Goal: Answer question/provide support

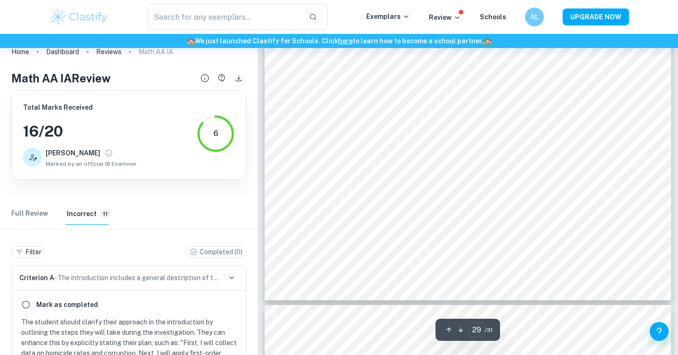
scroll to position [1816, 0]
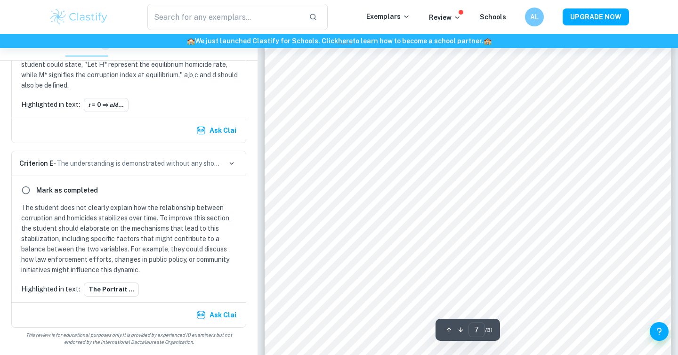
click at [560, 191] on div "Figure 2 extends the model to 2030, projecting a sharp rise in homicides if cur…" at bounding box center [468, 106] width 407 height 575
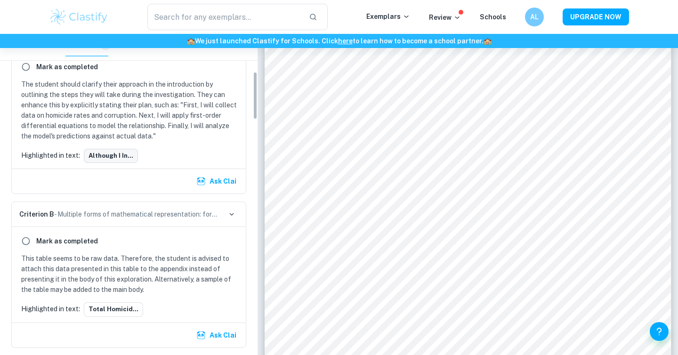
scroll to position [252, 0]
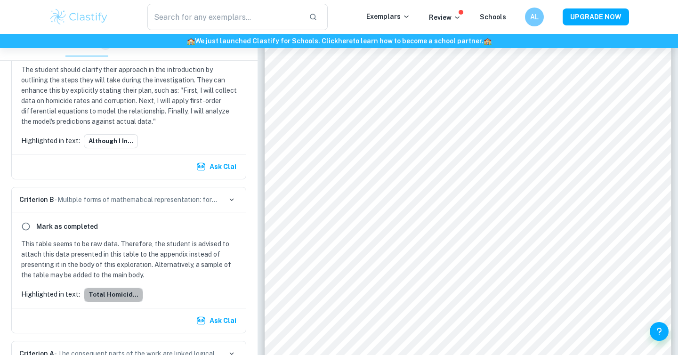
drag, startPoint x: 125, startPoint y: 298, endPoint x: 211, endPoint y: 224, distance: 113.8
click at [205, 224] on div "Mark as completed This table seems to be raw data. Therefore, the student is ad…" at bounding box center [129, 259] width 234 height 95
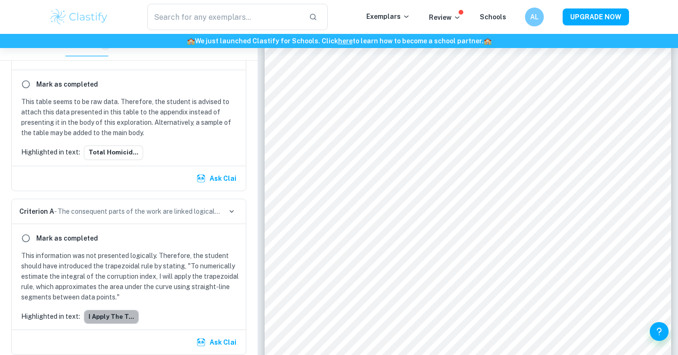
click at [117, 311] on button "I apply the t..." at bounding box center [111, 317] width 55 height 14
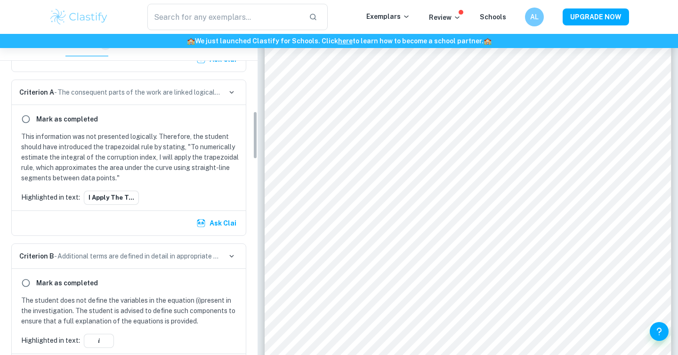
scroll to position [515, 0]
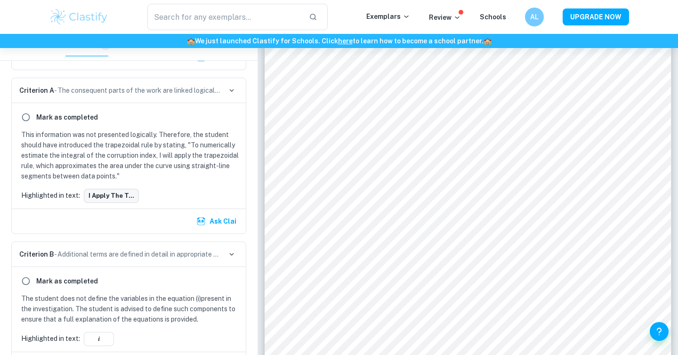
click at [104, 195] on button "I apply the t..." at bounding box center [111, 196] width 55 height 14
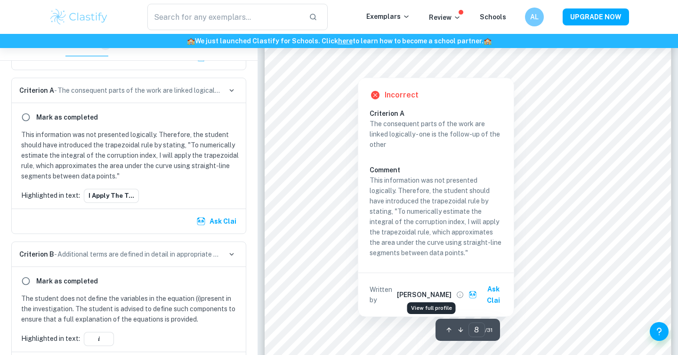
scroll to position [4240, 0]
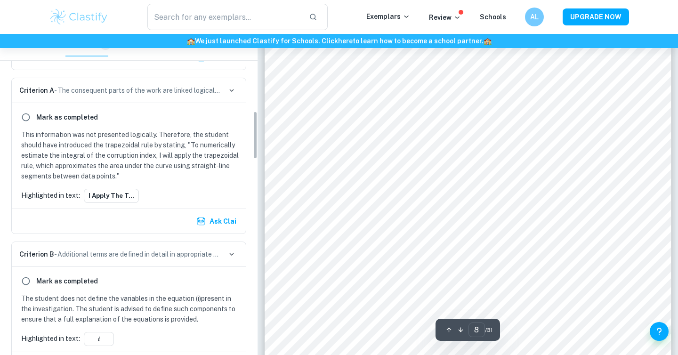
click at [233, 220] on button "Ask Clai" at bounding box center [217, 221] width 46 height 17
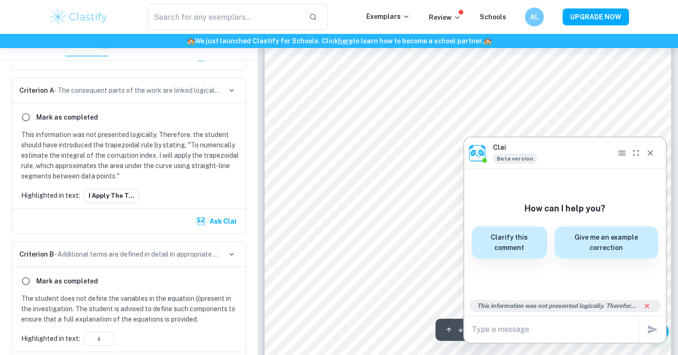
click at [566, 336] on div "x" at bounding box center [555, 329] width 167 height 15
click at [564, 333] on textarea at bounding box center [555, 329] width 167 height 11
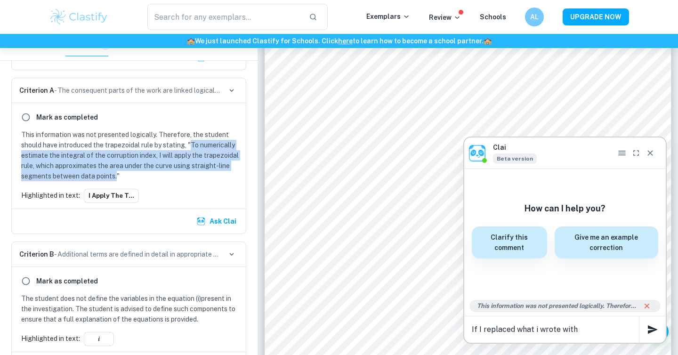
drag, startPoint x: 192, startPoint y: 146, endPoint x: 117, endPoint y: 176, distance: 80.1
click at [117, 176] on p "This information was not presented logically. Therefore, the student should hav…" at bounding box center [130, 155] width 219 height 52
copy p "To numerically estimate the integral of the corruption index, I will apply the …"
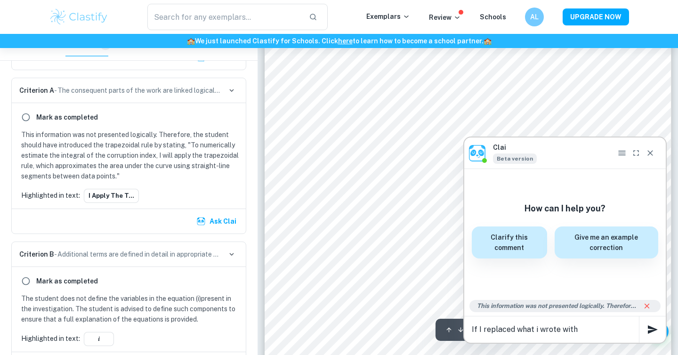
click at [617, 332] on textarea "If I replaced what i wrote with" at bounding box center [555, 329] width 167 height 11
paste textarea "To numerically estimate the integral of the corruption index, I will apply the …"
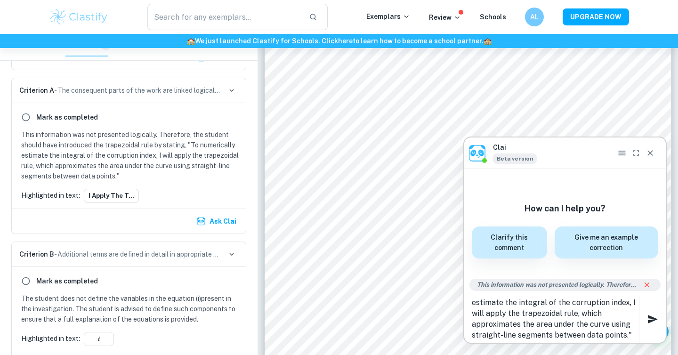
scroll to position [20, 0]
type textarea "If I replaced what i wrote with "To numerically estimate the integral of the co…"
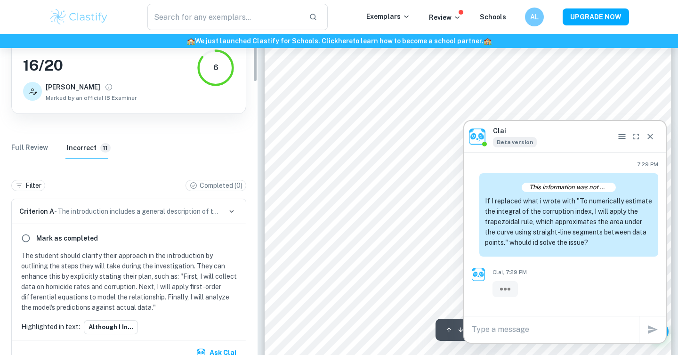
scroll to position [0, 0]
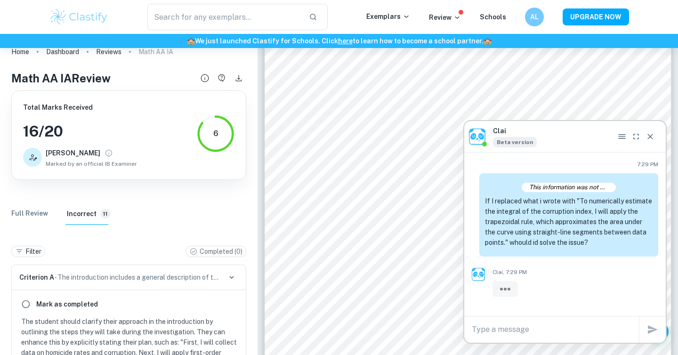
click at [35, 215] on Review "Full Review" at bounding box center [29, 213] width 37 height 23
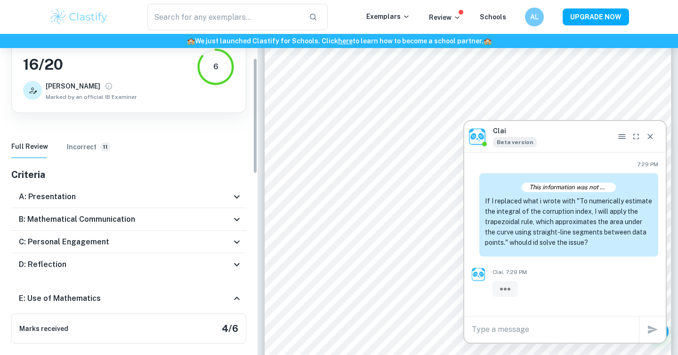
click at [149, 189] on div "A: Presentation" at bounding box center [128, 196] width 235 height 23
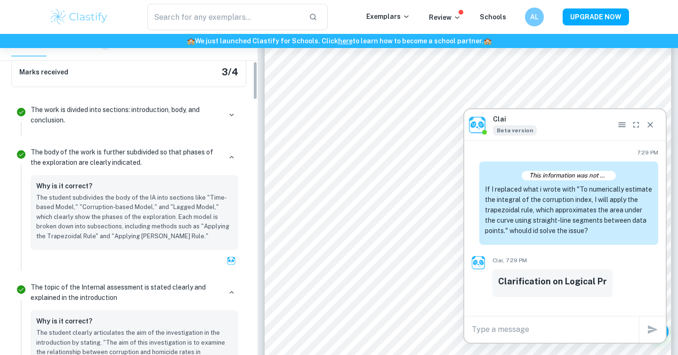
click at [171, 147] on p "The body of the work is further subdivided so that phases of the exploration ar…" at bounding box center [126, 157] width 191 height 21
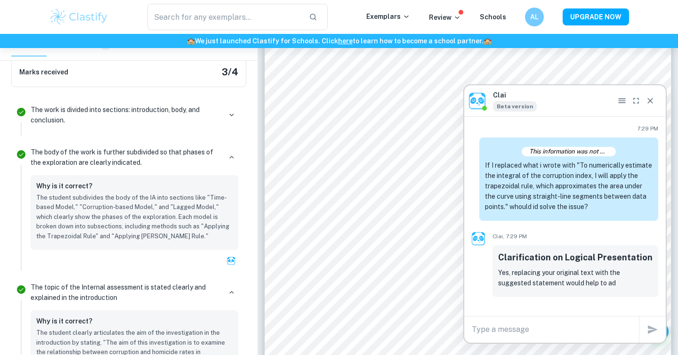
click at [175, 157] on p "The body of the work is further subdivided so that phases of the exploration ar…" at bounding box center [126, 157] width 191 height 21
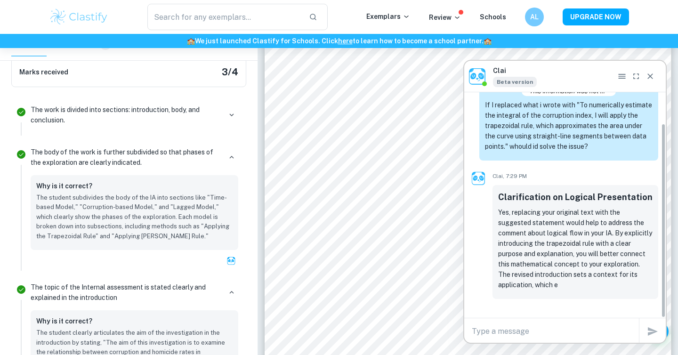
click at [232, 149] on div "The body of the work is further subdivided so that phases of the exploration ar…" at bounding box center [135, 157] width 208 height 21
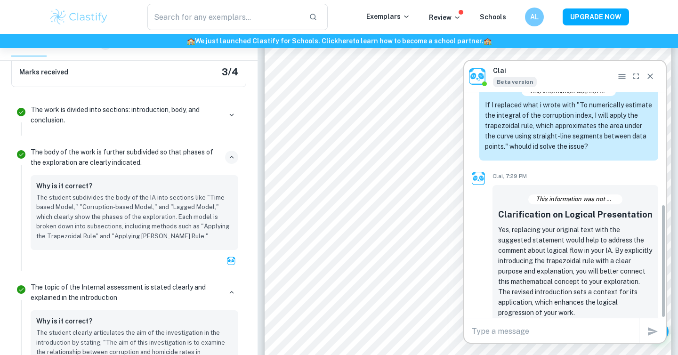
scroll to position [222, 0]
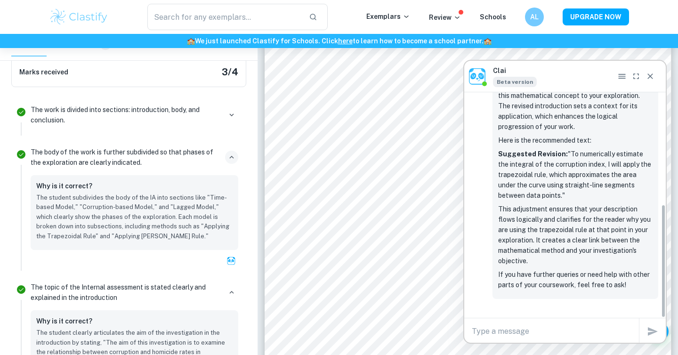
click at [232, 158] on icon "button" at bounding box center [231, 157] width 8 height 8
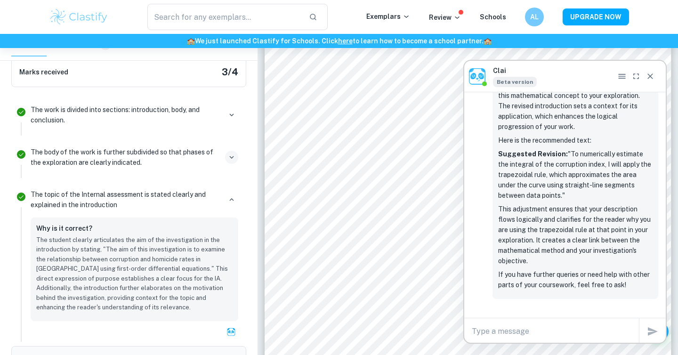
click at [229, 191] on div "The topic of the Internal assessment is stated clearly and explained in the int…" at bounding box center [135, 199] width 208 height 21
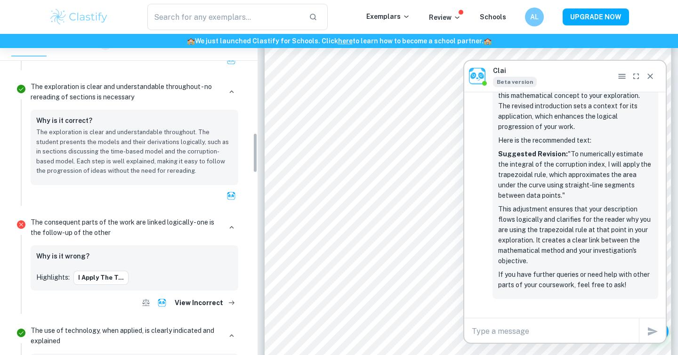
scroll to position [824, 0]
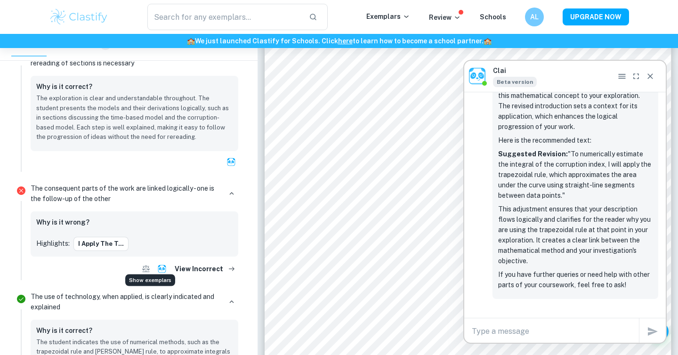
click at [149, 264] on icon "Show exemplars" at bounding box center [145, 268] width 9 height 9
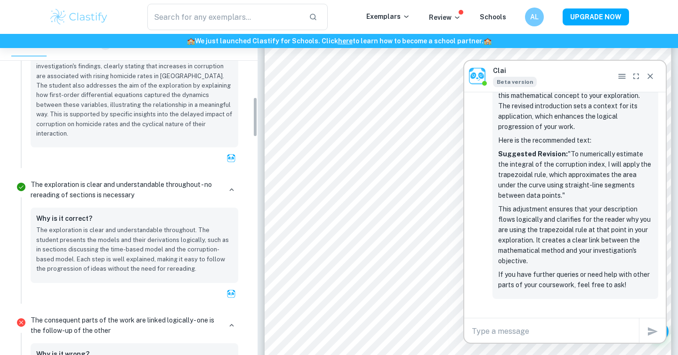
scroll to position [503, 0]
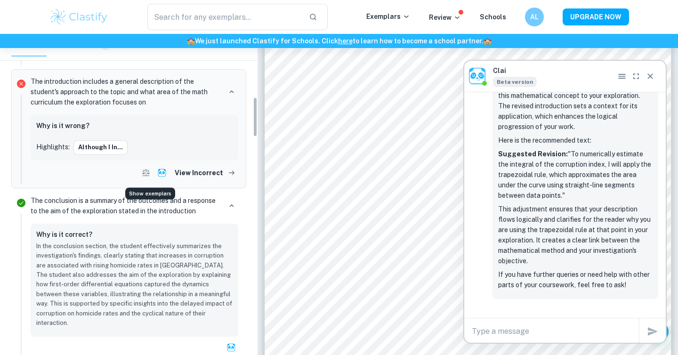
click at [149, 168] on icon "Show exemplars" at bounding box center [145, 172] width 9 height 9
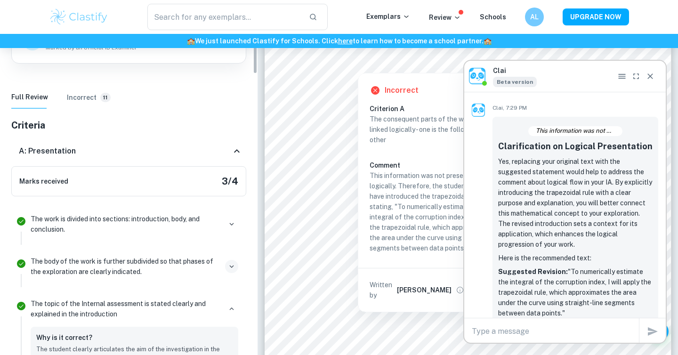
scroll to position [0, 0]
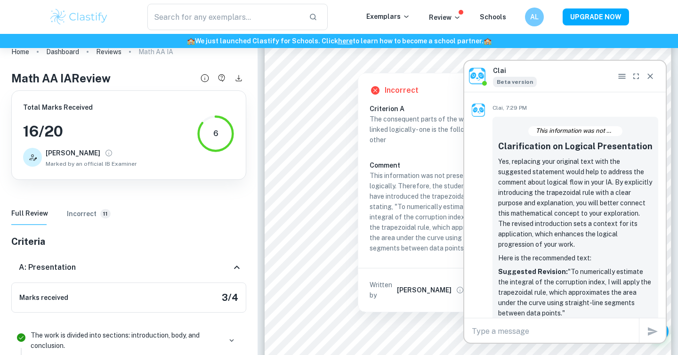
click at [80, 208] on button "Incorrect 11" at bounding box center [89, 213] width 44 height 23
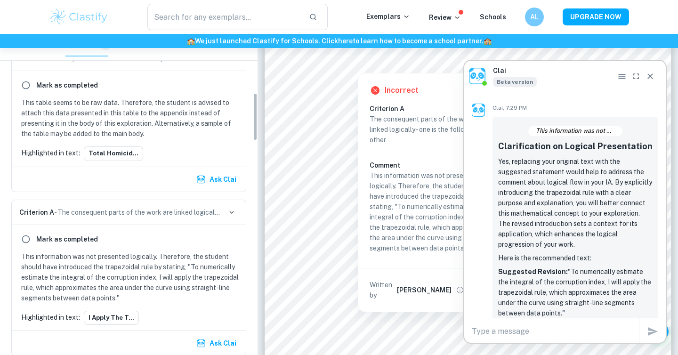
scroll to position [397, 0]
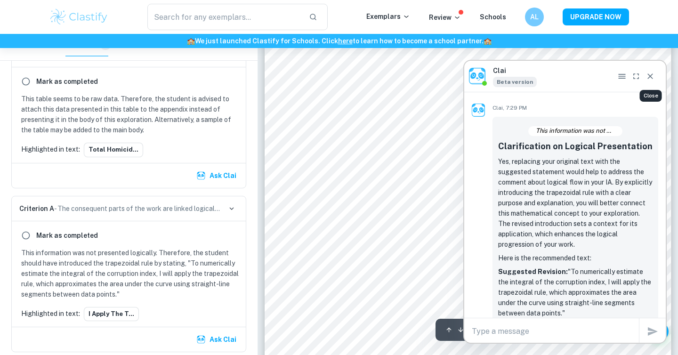
click at [649, 73] on icon "Close" at bounding box center [649, 76] width 9 height 9
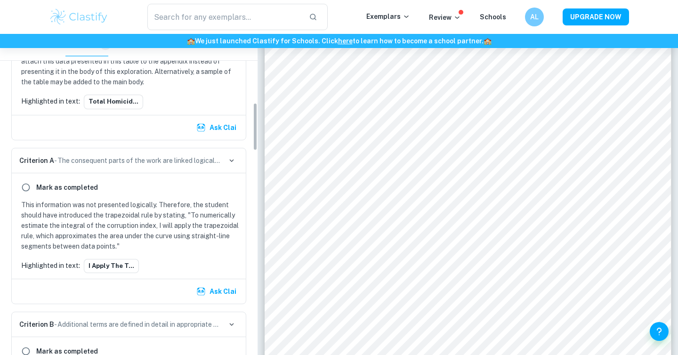
scroll to position [473, 0]
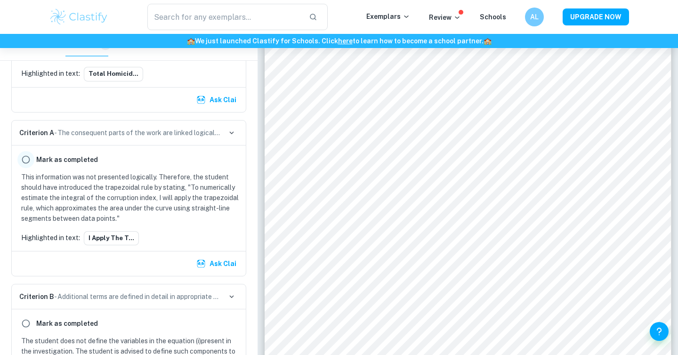
click at [27, 159] on input "radio" at bounding box center [25, 159] width 17 height 17
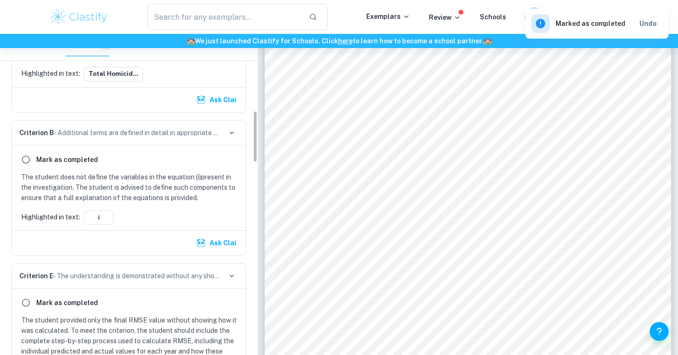
scroll to position [536, 0]
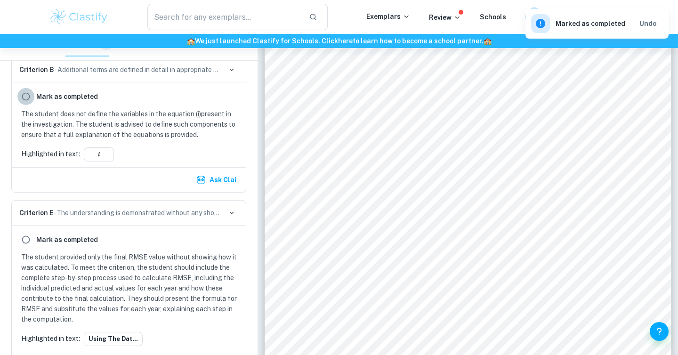
click at [21, 100] on input "radio" at bounding box center [25, 96] width 17 height 17
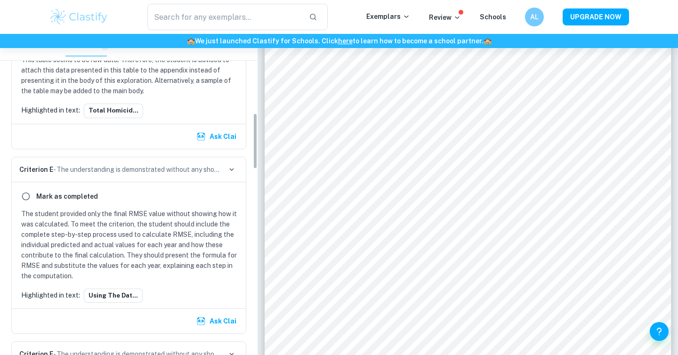
scroll to position [454, 0]
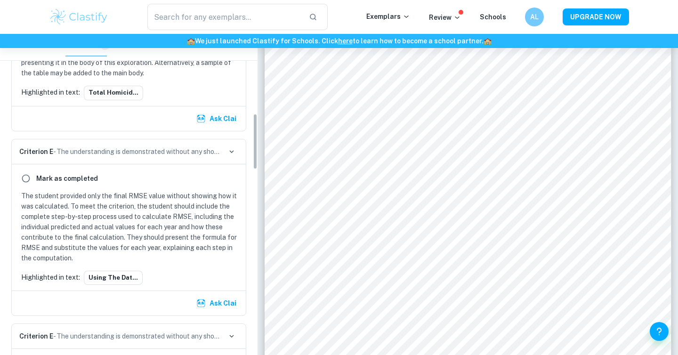
click at [125, 183] on div "Mark as completed" at bounding box center [128, 178] width 223 height 17
click at [118, 274] on button "Using the dat..." at bounding box center [113, 278] width 59 height 14
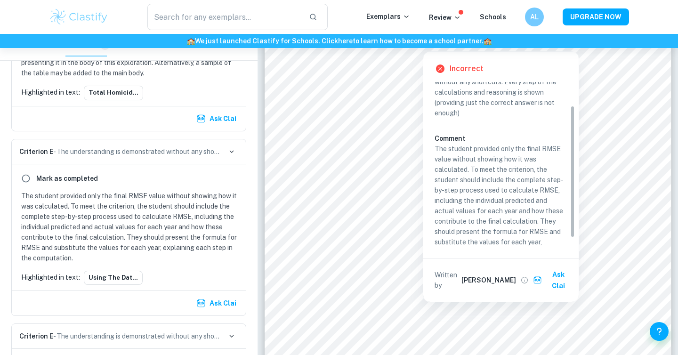
scroll to position [40, 0]
